Goal: Task Accomplishment & Management: Manage account settings

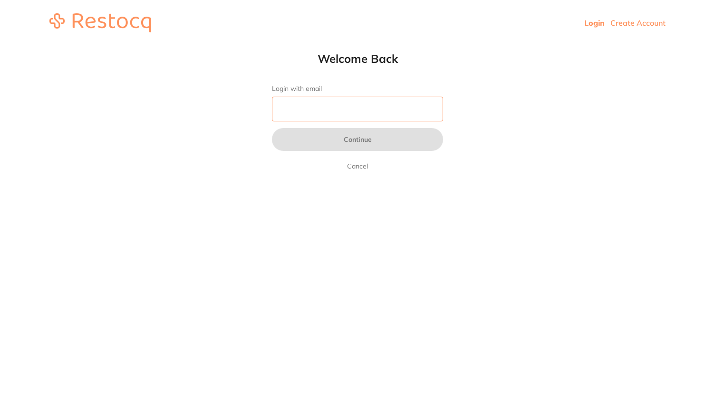
click at [295, 107] on input "Login with email" at bounding box center [357, 109] width 171 height 25
type input "[PERSON_NAME][EMAIL_ADDRESS][DOMAIN_NAME]"
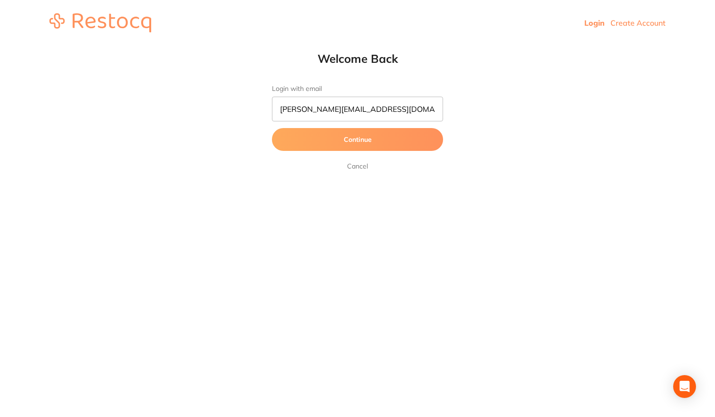
click at [343, 139] on button "Continue" at bounding box center [357, 139] width 171 height 23
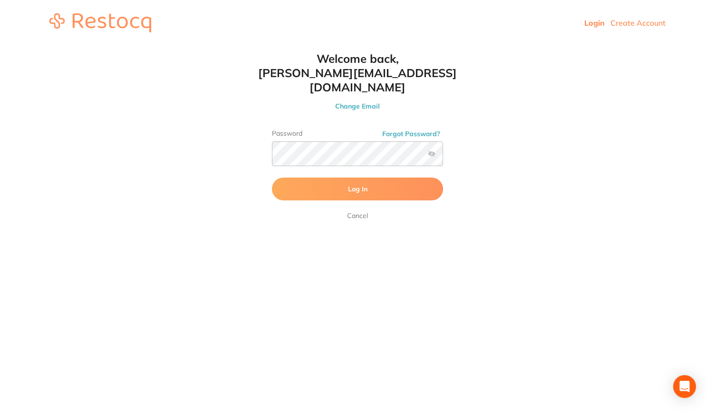
click at [432, 150] on label at bounding box center [432, 154] width 8 height 8
click at [443, 157] on input "checkbox" at bounding box center [443, 157] width 0 height 0
click at [371, 177] on button "Log In" at bounding box center [357, 188] width 171 height 23
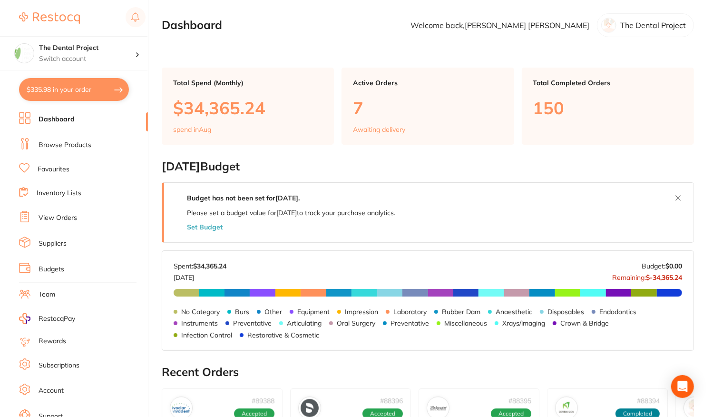
click at [47, 88] on button "$335.98 in your order" at bounding box center [74, 89] width 110 height 23
checkbox input "true"
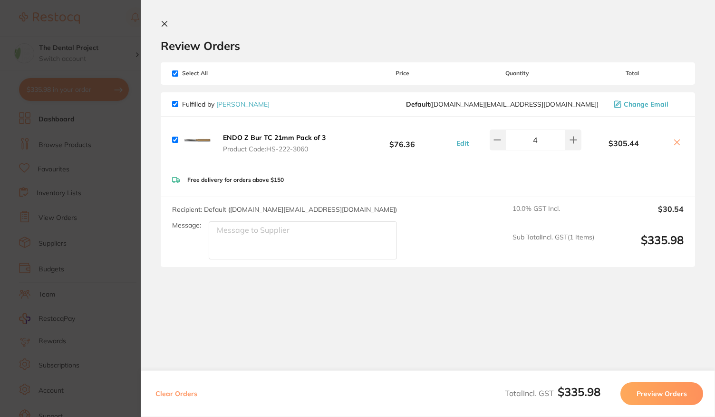
click at [164, 23] on icon at bounding box center [164, 23] width 5 height 5
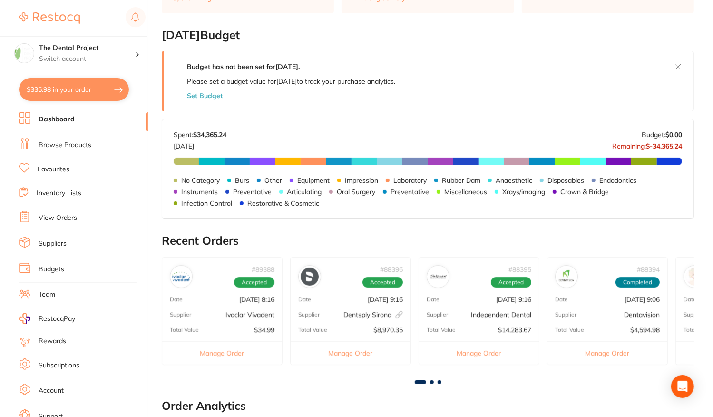
scroll to position [287, 0]
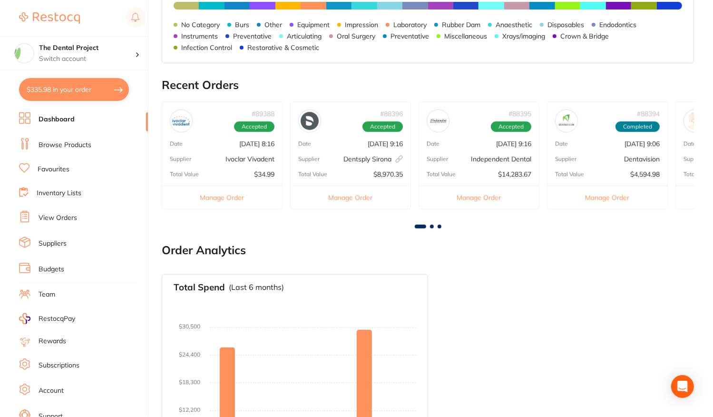
click at [71, 216] on link "View Orders" at bounding box center [58, 218] width 39 height 10
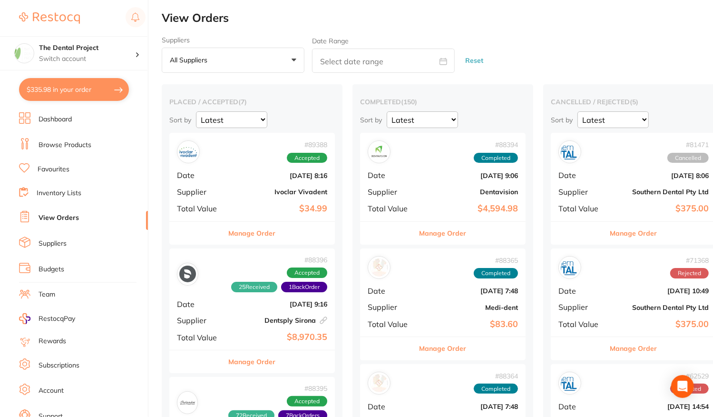
click at [235, 200] on div "# 89388 Accepted Date Aug 7 2025, 8:16 Supplier Ivoclar Vivadent Total Value $3…" at bounding box center [252, 177] width 166 height 88
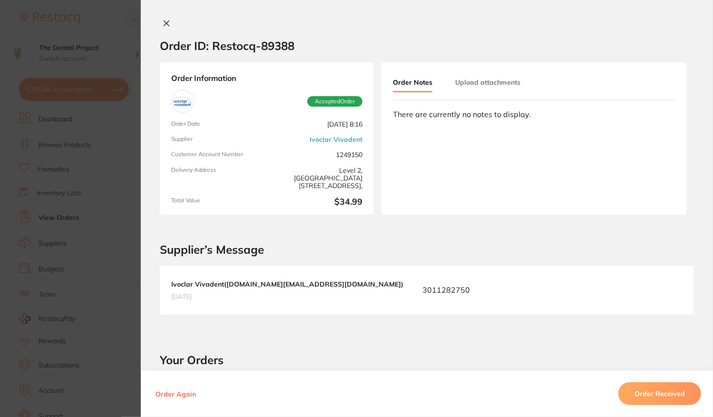
click at [670, 397] on button "Order Received" at bounding box center [659, 393] width 83 height 23
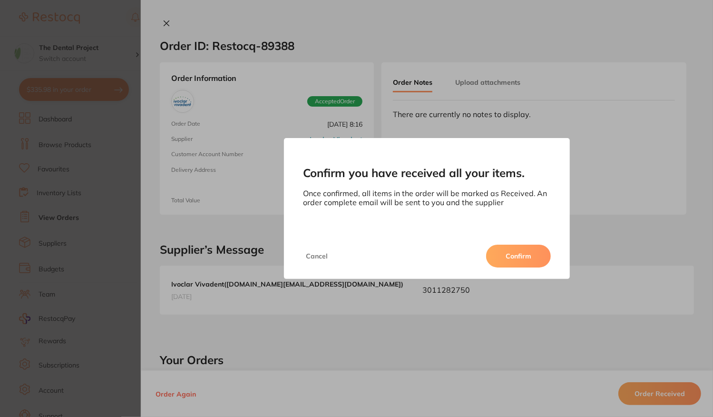
click at [516, 255] on button "Confirm" at bounding box center [518, 256] width 65 height 23
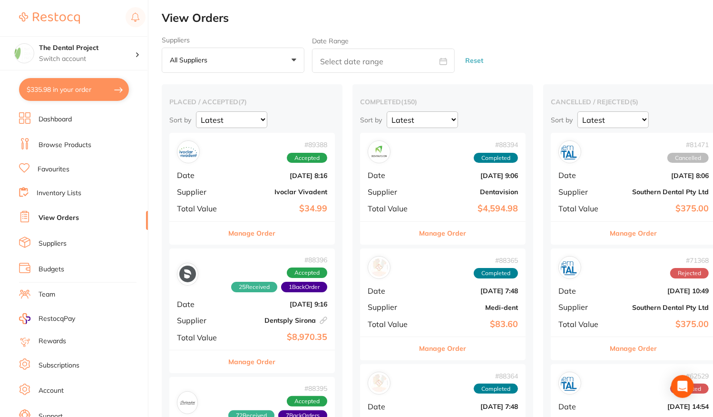
click at [242, 320] on b "Dentsply Sirona This order has been placed with your online account on Dentsply…" at bounding box center [279, 320] width 95 height 8
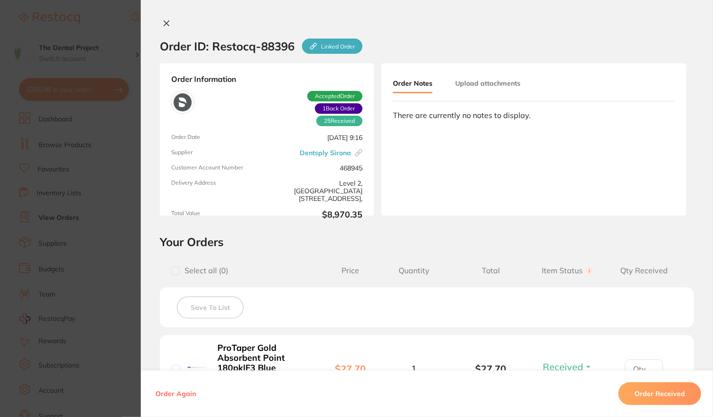
click at [642, 393] on button "Order Received" at bounding box center [659, 393] width 83 height 23
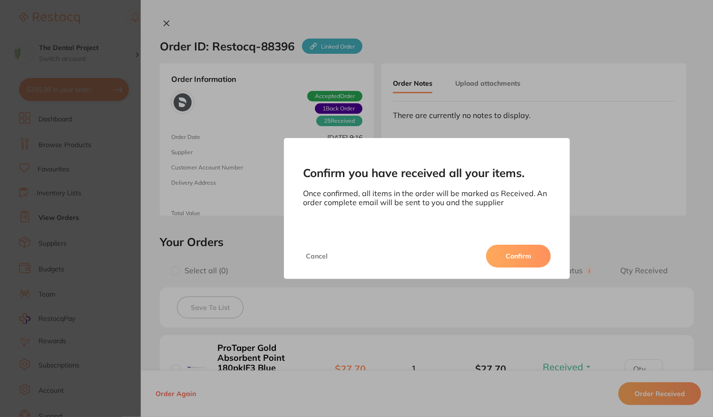
click at [529, 258] on button "Confirm" at bounding box center [518, 256] width 65 height 23
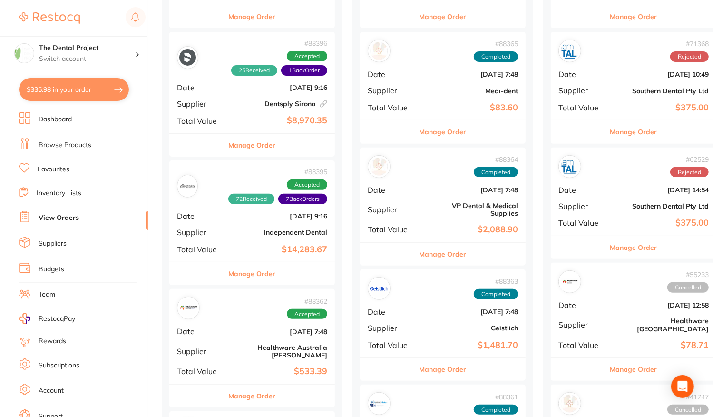
scroll to position [238, 0]
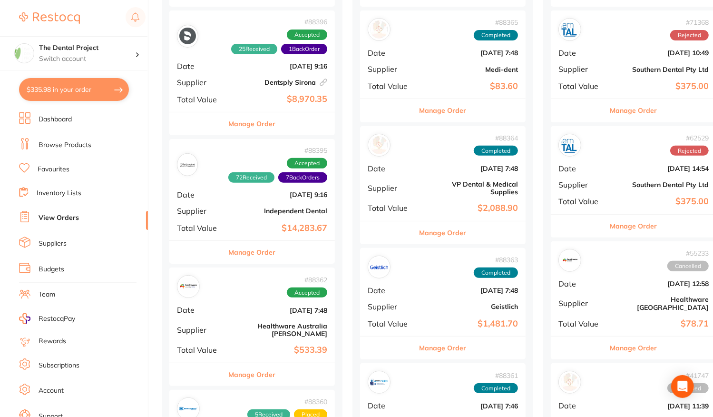
click at [235, 224] on b "$14,283.67" at bounding box center [279, 228] width 95 height 10
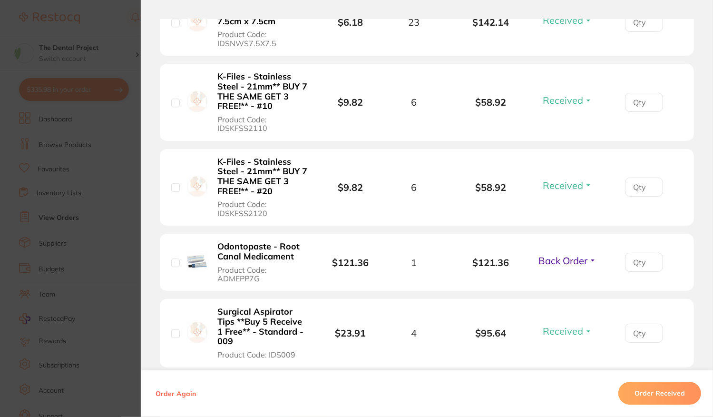
scroll to position [3710, 0]
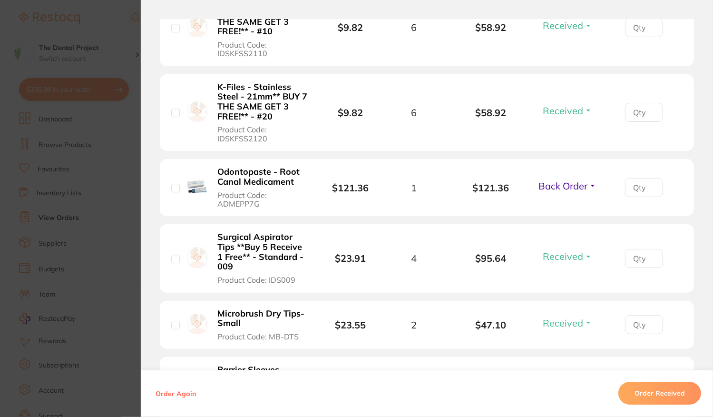
click at [568, 180] on span "Back Order" at bounding box center [563, 186] width 49 height 12
click at [568, 203] on span "Received" at bounding box center [568, 206] width 24 height 7
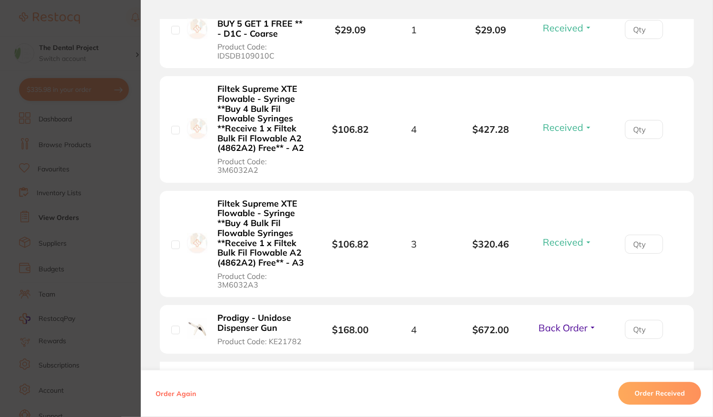
scroll to position [5803, 0]
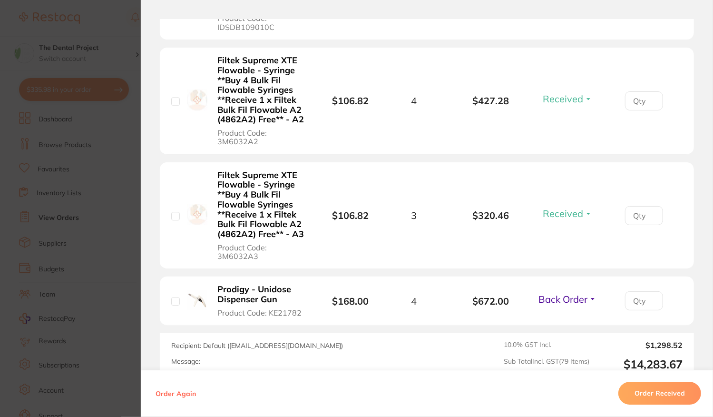
click at [559, 293] on span "Back Order" at bounding box center [563, 299] width 49 height 12
click at [557, 316] on span "Received" at bounding box center [568, 319] width 24 height 7
click at [125, 165] on section "Order ID: Restocq- 88395 Order Information 74 Received 5 Back Orders Accepted O…" at bounding box center [356, 208] width 713 height 417
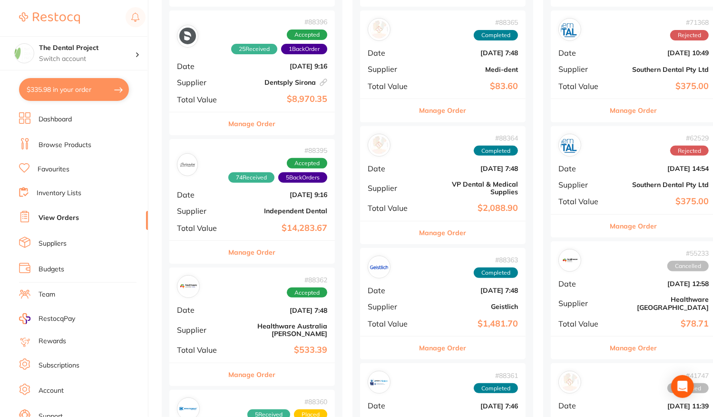
click at [121, 97] on button "$335.98 in your order" at bounding box center [74, 89] width 110 height 23
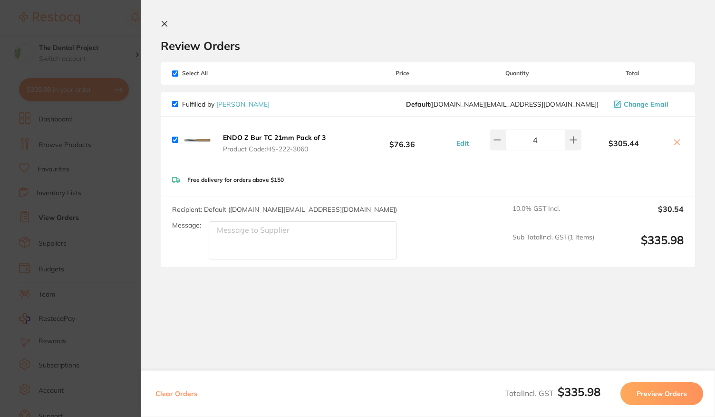
click at [168, 24] on icon at bounding box center [165, 24] width 8 height 8
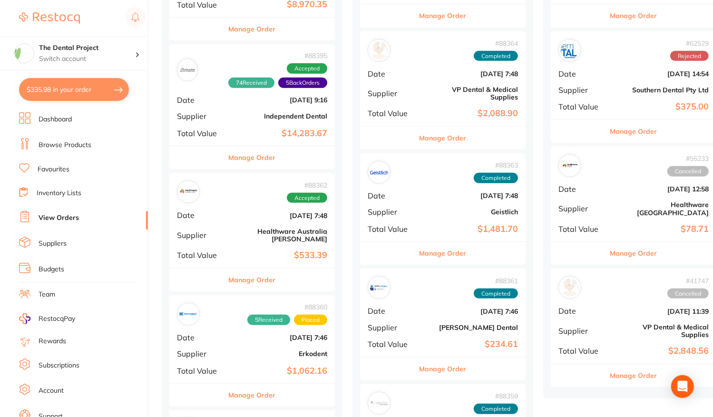
scroll to position [333, 0]
click at [223, 230] on span "Supplier" at bounding box center [201, 234] width 48 height 9
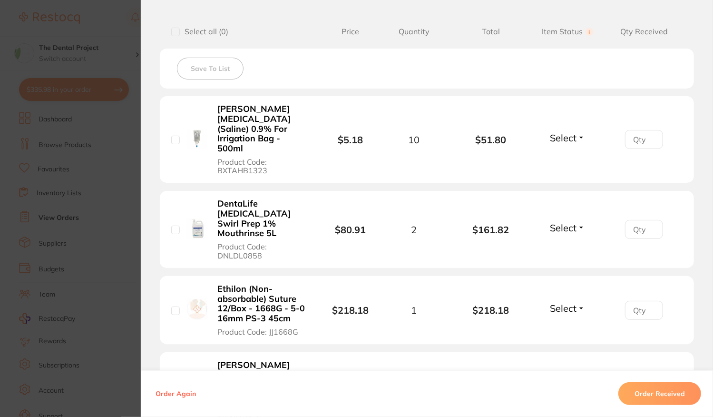
scroll to position [333, 0]
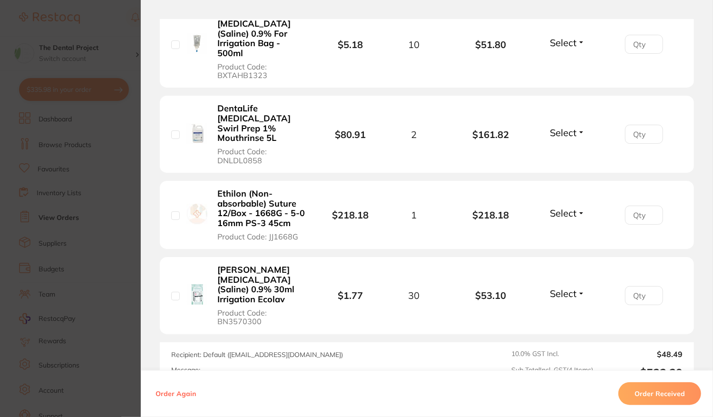
click at [669, 399] on button "Order Received" at bounding box center [659, 393] width 83 height 23
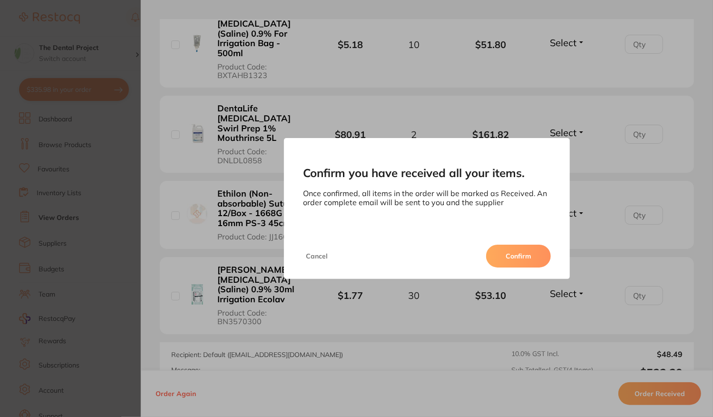
click at [537, 261] on button "Confirm" at bounding box center [518, 256] width 65 height 23
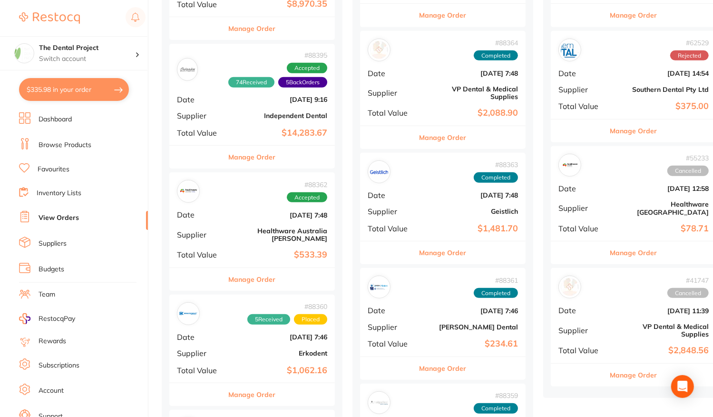
scroll to position [476, 0]
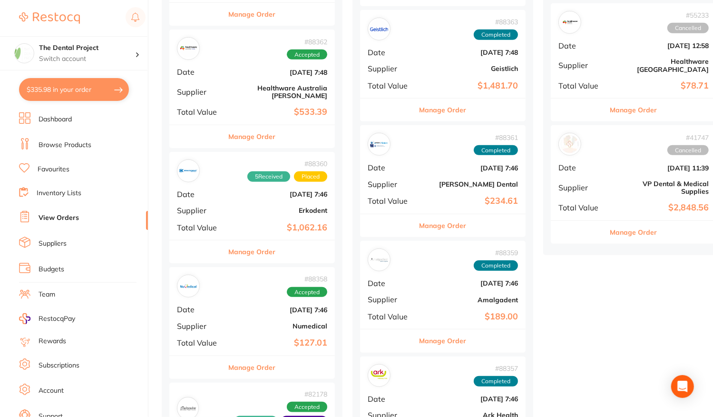
click at [241, 206] on b "Erkodent" at bounding box center [279, 210] width 95 height 8
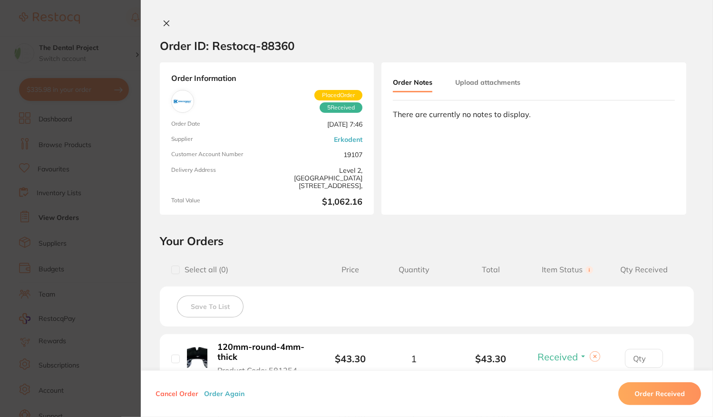
scroll to position [95, 0]
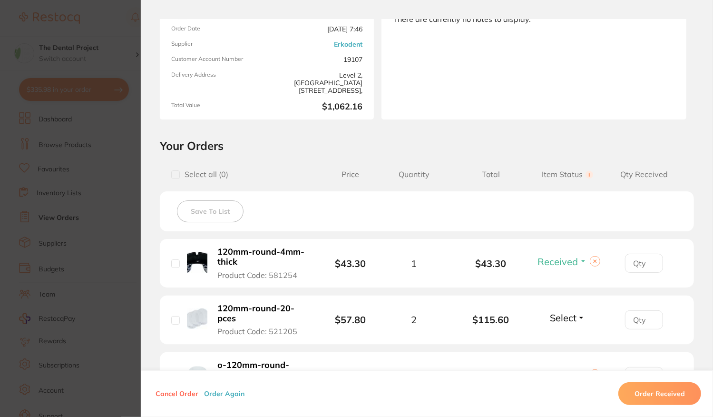
click at [639, 392] on button "Order Received" at bounding box center [659, 393] width 83 height 23
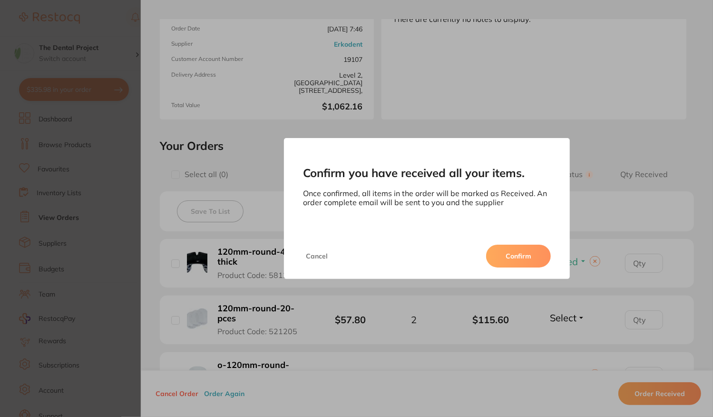
click at [531, 260] on button "Confirm" at bounding box center [518, 256] width 65 height 23
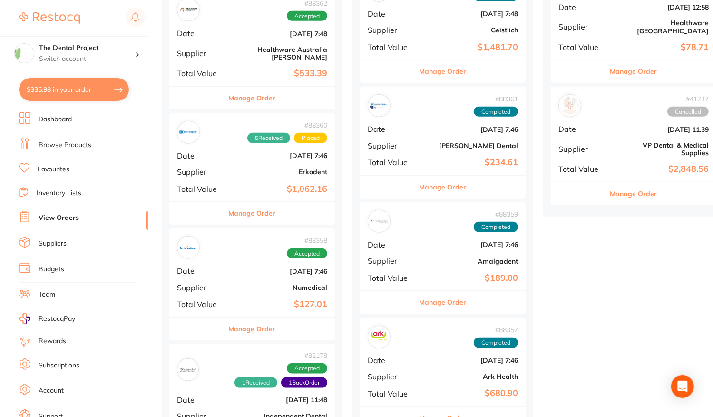
scroll to position [523, 0]
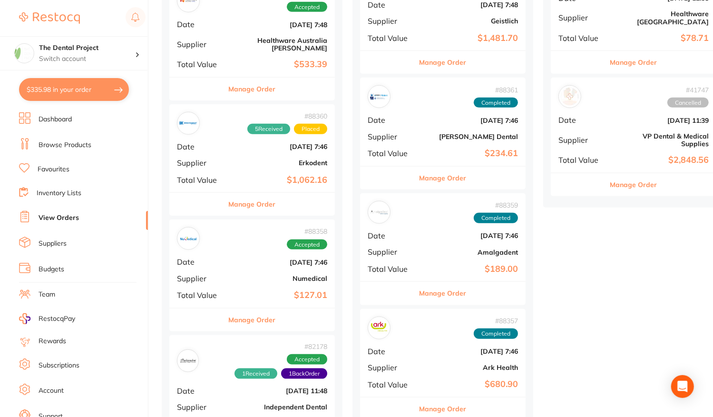
click at [248, 263] on div "# 88358 Accepted Date Aug 1 2025, 7:46 Supplier Numedical Total Value $127.01" at bounding box center [252, 263] width 166 height 88
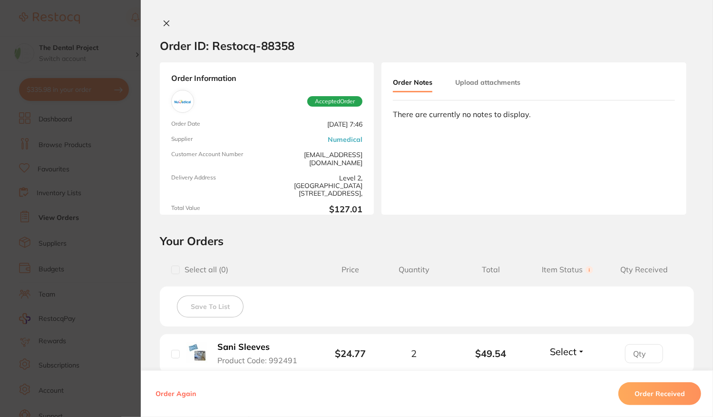
click at [656, 398] on button "Order Received" at bounding box center [659, 393] width 83 height 23
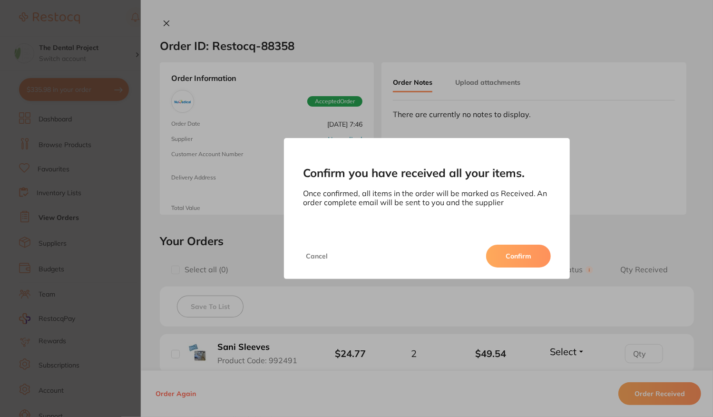
click at [513, 263] on button "Confirm" at bounding box center [518, 256] width 65 height 23
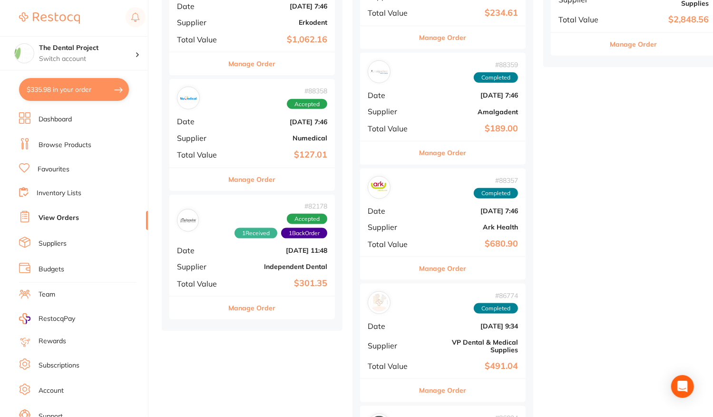
scroll to position [666, 0]
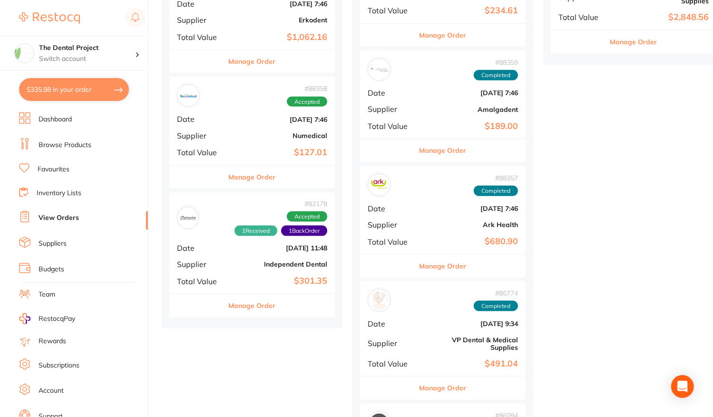
click at [261, 276] on b "$301.35" at bounding box center [279, 281] width 95 height 10
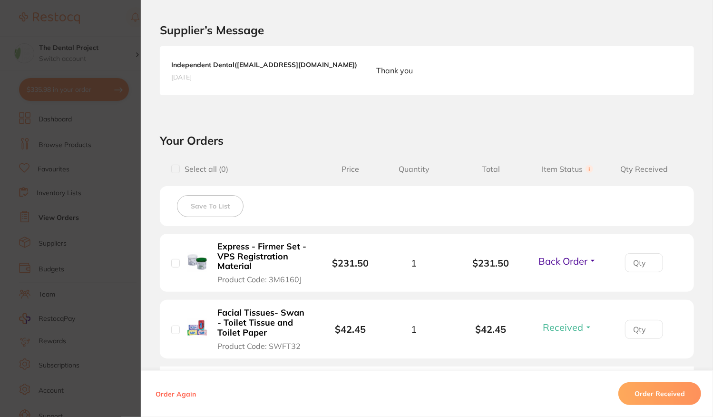
scroll to position [238, 0]
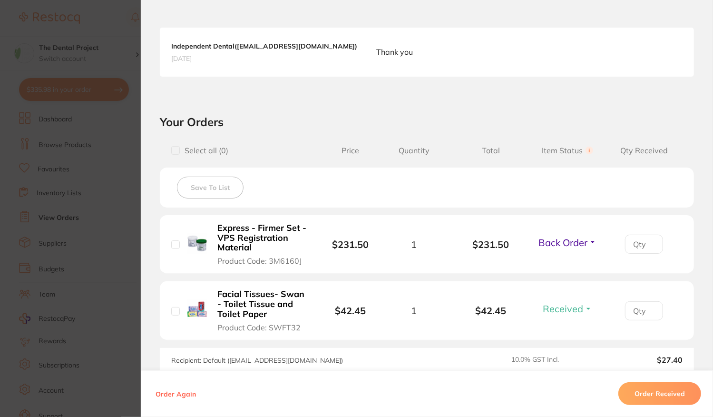
click at [567, 237] on span "Back Order" at bounding box center [563, 242] width 49 height 12
click at [556, 259] on span "Received" at bounding box center [568, 262] width 24 height 7
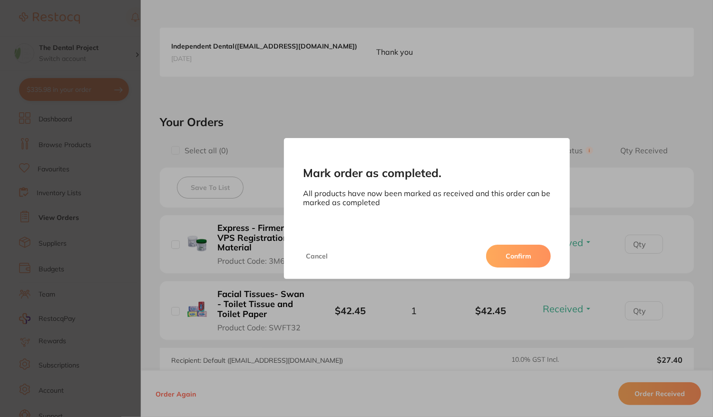
click at [528, 266] on button "Confirm" at bounding box center [518, 256] width 65 height 23
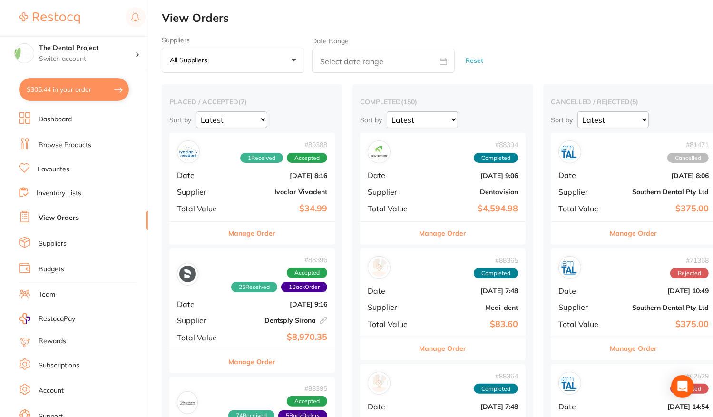
click at [250, 194] on b "Ivoclar Vivadent" at bounding box center [279, 192] width 95 height 8
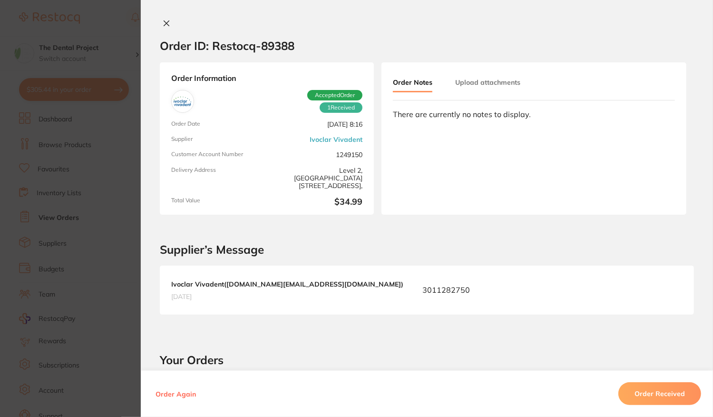
click at [655, 391] on button "Order Received" at bounding box center [659, 393] width 83 height 23
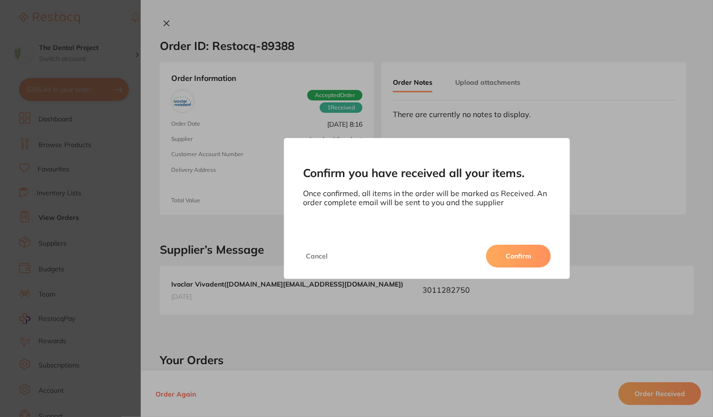
click at [520, 256] on button "Confirm" at bounding box center [518, 256] width 65 height 23
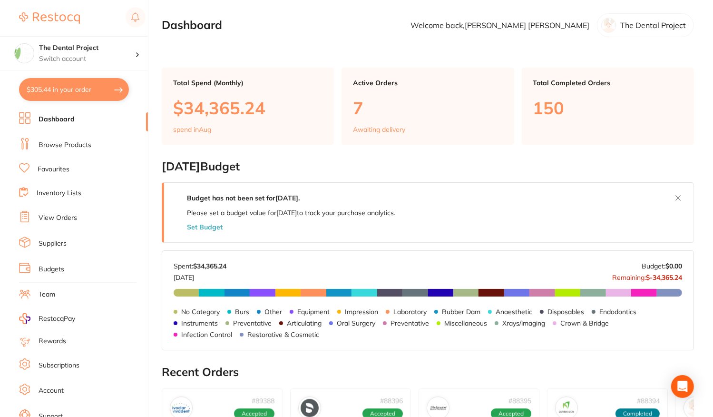
click at [30, 216] on icon at bounding box center [24, 216] width 11 height 11
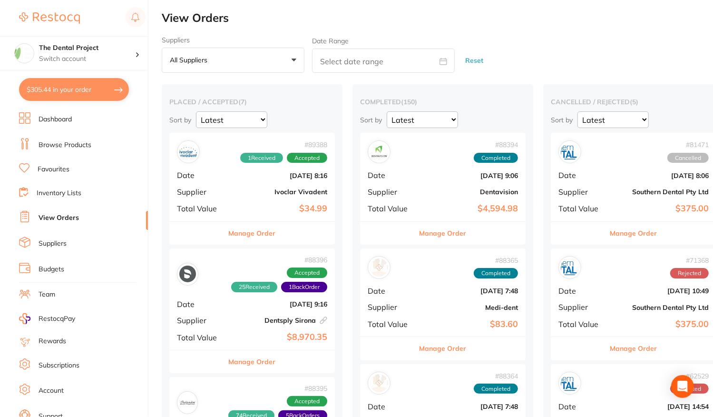
click at [268, 189] on b "Ivoclar Vivadent" at bounding box center [279, 192] width 95 height 8
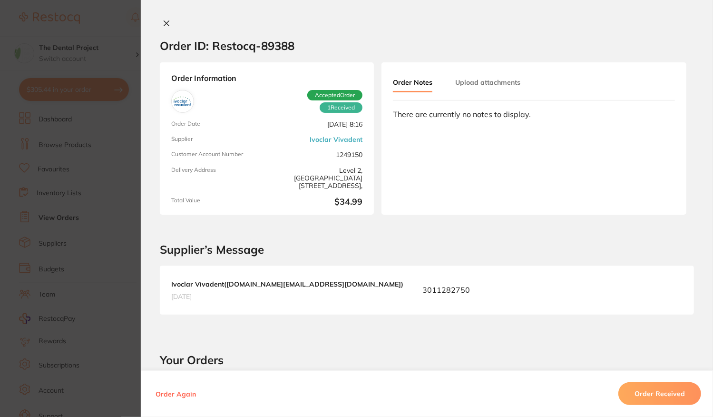
click at [652, 396] on button "Order Received" at bounding box center [659, 393] width 83 height 23
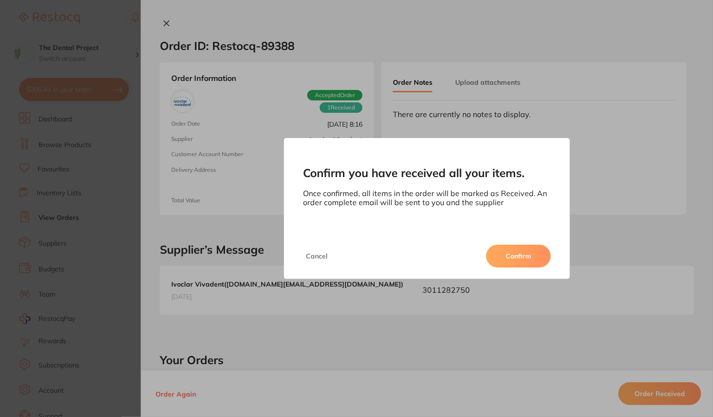
click at [530, 259] on button "Confirm" at bounding box center [518, 256] width 65 height 23
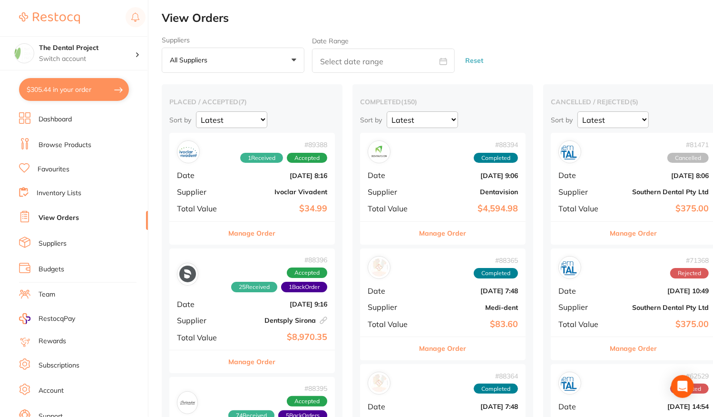
scroll to position [238, 0]
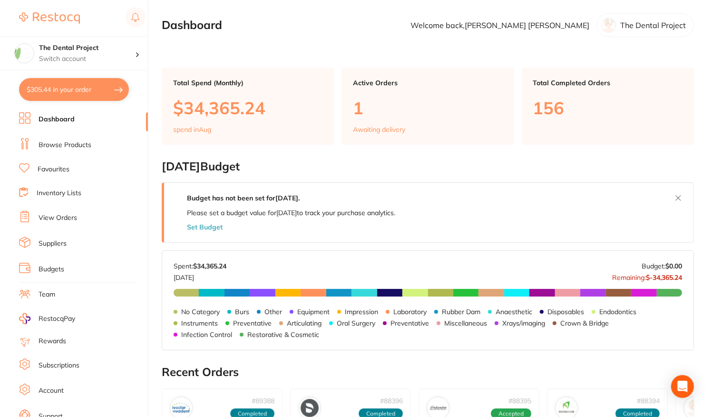
click at [63, 216] on link "View Orders" at bounding box center [58, 218] width 39 height 10
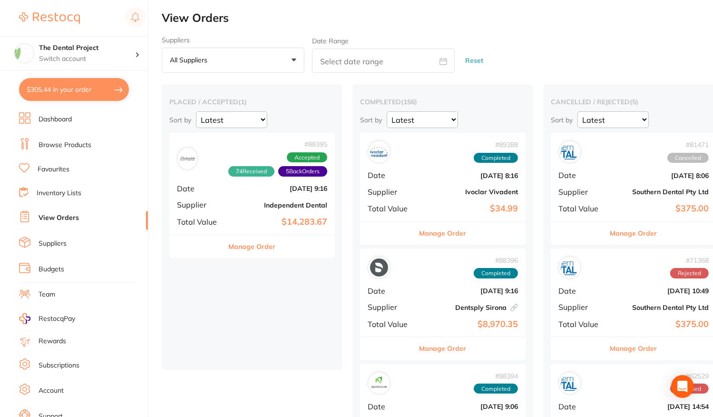
click at [62, 161] on ul "Dashboard Browse Products Favourites Inventory Lists View Orders Suppliers Budg…" at bounding box center [83, 276] width 129 height 328
click at [57, 169] on link "Favourites" at bounding box center [54, 170] width 32 height 10
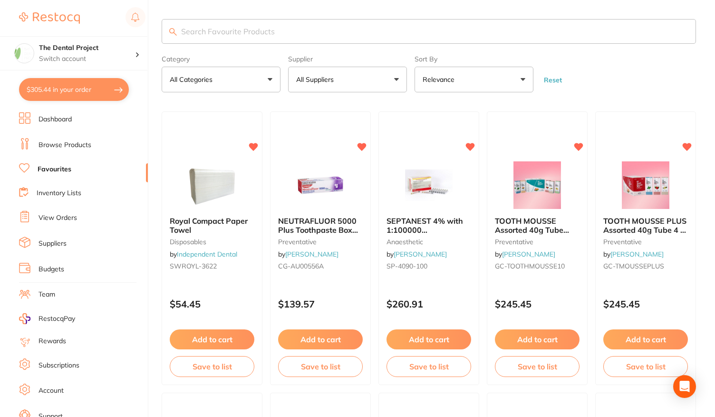
click at [206, 36] on input "search" at bounding box center [429, 31] width 535 height 25
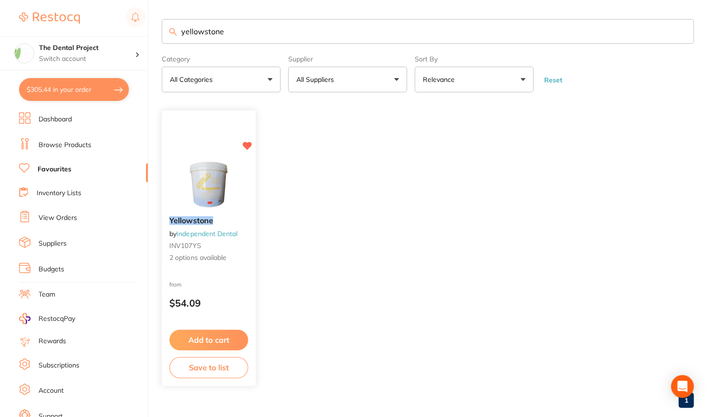
type input "yellowstone"
click at [237, 276] on div "Yellowstone by Independent Dental INV107YS 2 options available from $54.09 Add …" at bounding box center [208, 248] width 95 height 276
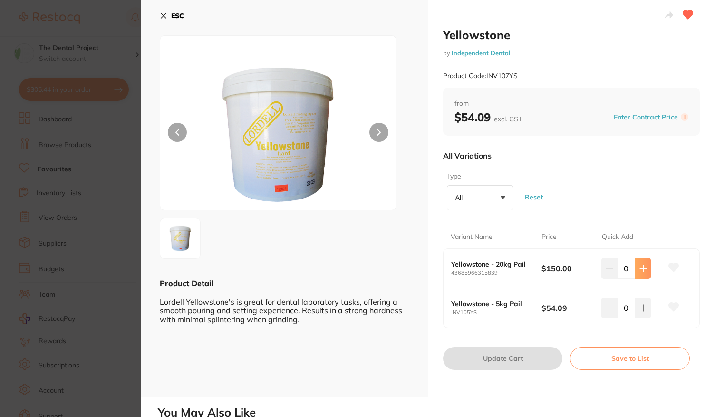
click at [642, 272] on button at bounding box center [644, 268] width 16 height 21
type input "1"
click at [503, 359] on button "Update Cart" at bounding box center [502, 358] width 119 height 23
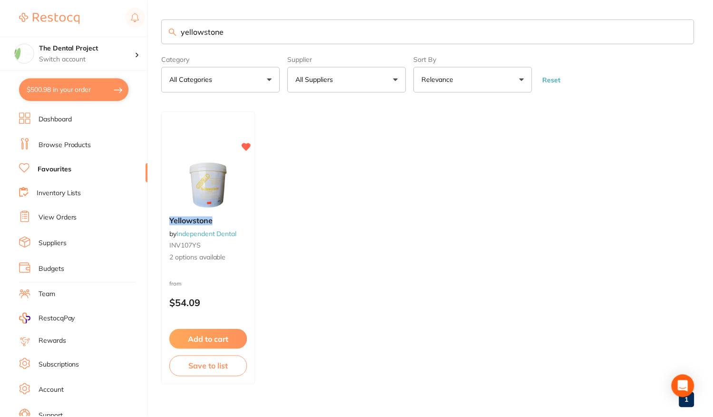
scroll to position [4, 0]
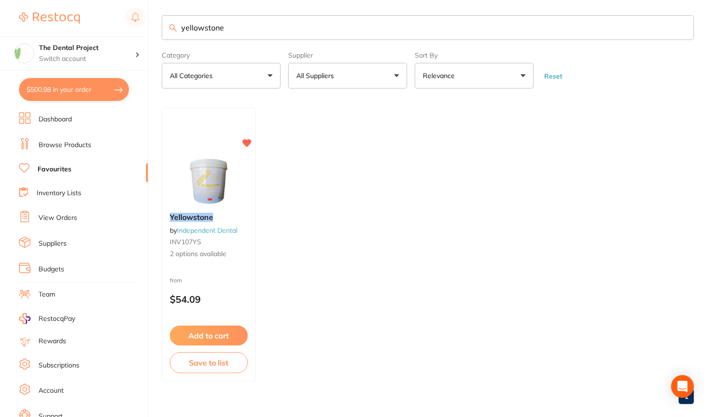
click at [108, 93] on button "$500.98 in your order" at bounding box center [74, 89] width 110 height 23
checkbox input "true"
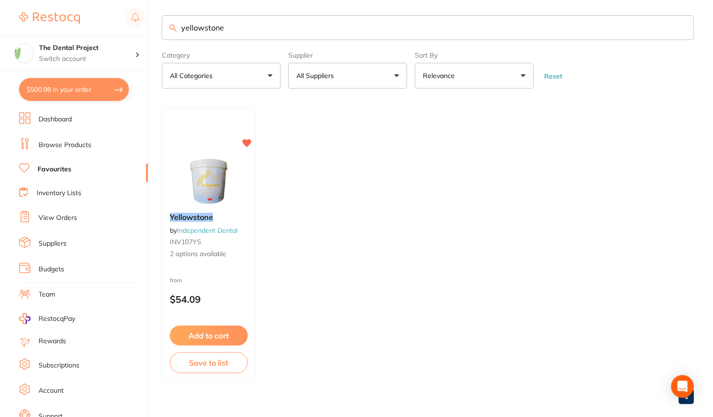
checkbox input "true"
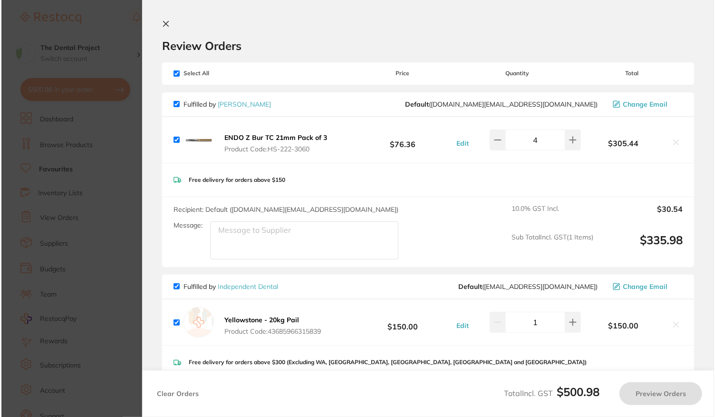
scroll to position [0, 0]
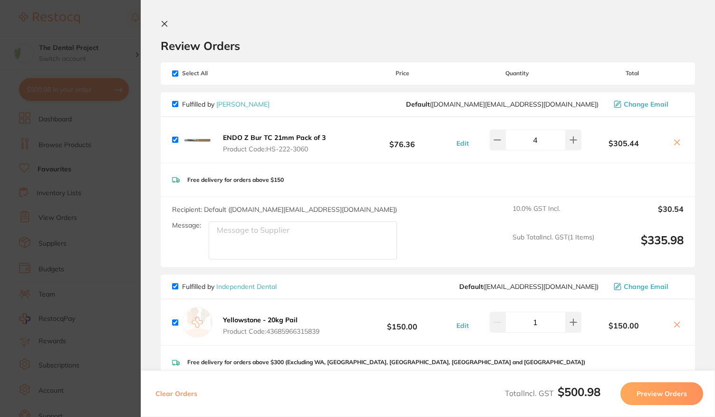
click at [165, 25] on icon at bounding box center [165, 24] width 8 height 8
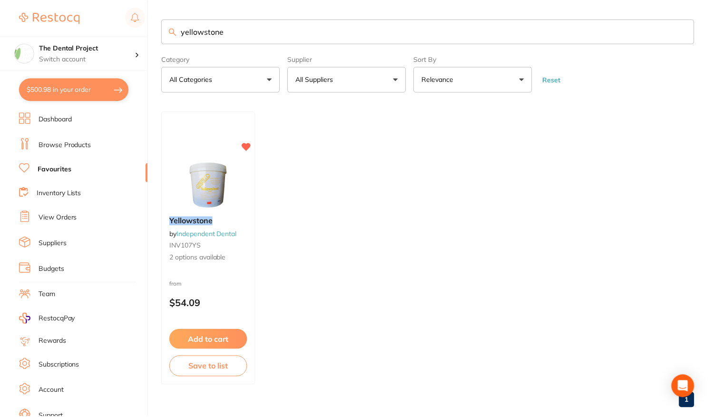
scroll to position [4, 0]
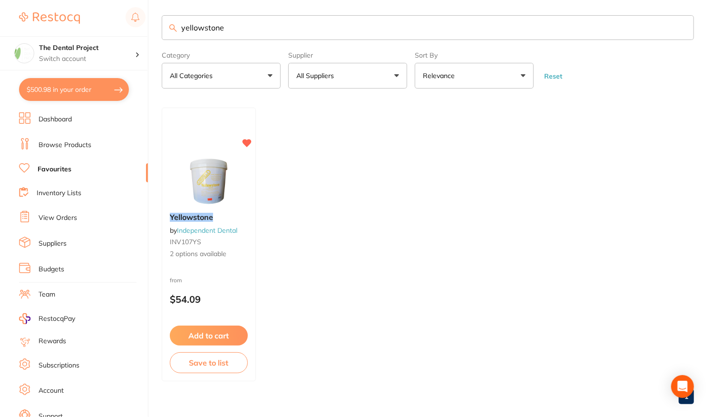
click at [85, 150] on li "Browse Products" at bounding box center [83, 145] width 129 height 14
